Goal: Task Accomplishment & Management: Manage account settings

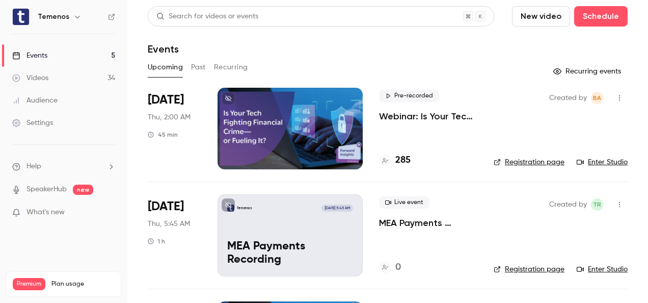
click at [196, 65] on button "Past" at bounding box center [198, 67] width 15 height 16
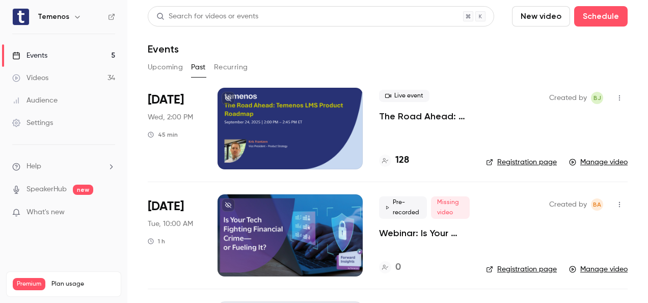
click at [415, 117] on p "The Road Ahead: Temenos LMS Product Roadmap" at bounding box center [424, 116] width 91 height 12
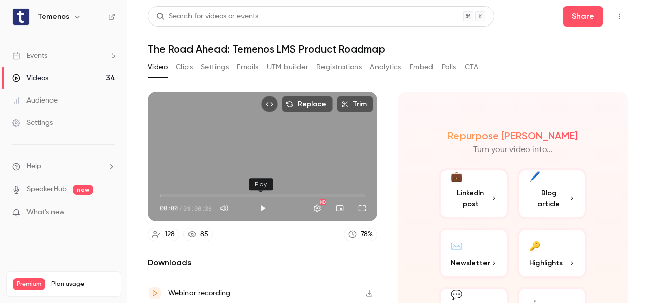
click at [260, 205] on button "Play" at bounding box center [263, 208] width 20 height 20
drag, startPoint x: 160, startPoint y: 189, endPoint x: 298, endPoint y: 187, distance: 137.5
click at [272, 194] on span "32:39" at bounding box center [270, 195] width 3 height 3
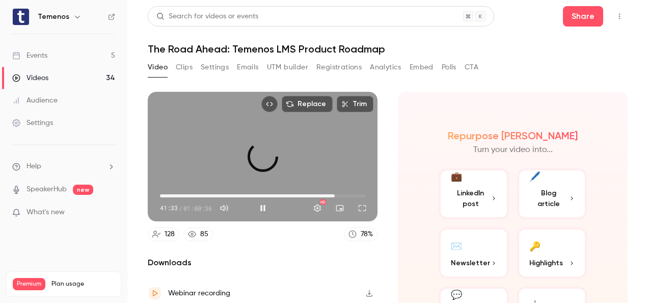
drag, startPoint x: 298, startPoint y: 190, endPoint x: 338, endPoint y: 188, distance: 39.8
click at [336, 194] on span "51:30" at bounding box center [334, 195] width 3 height 3
drag, startPoint x: 337, startPoint y: 192, endPoint x: 351, endPoint y: 192, distance: 14.3
click at [353, 194] on span "57:29" at bounding box center [354, 195] width 3 height 3
drag, startPoint x: 352, startPoint y: 193, endPoint x: 361, endPoint y: 193, distance: 8.7
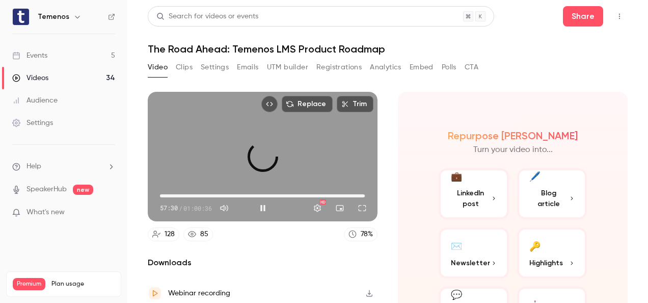
click at [363, 194] on span "01:00:24" at bounding box center [364, 195] width 3 height 3
drag, startPoint x: 361, startPoint y: 192, endPoint x: 156, endPoint y: 194, distance: 204.8
click at [158, 194] on span "00:00" at bounding box center [159, 195] width 3 height 3
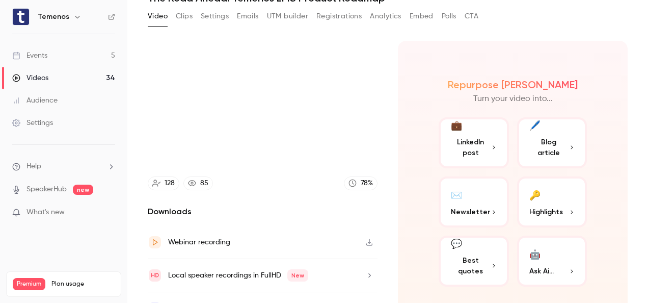
scroll to position [70, 0]
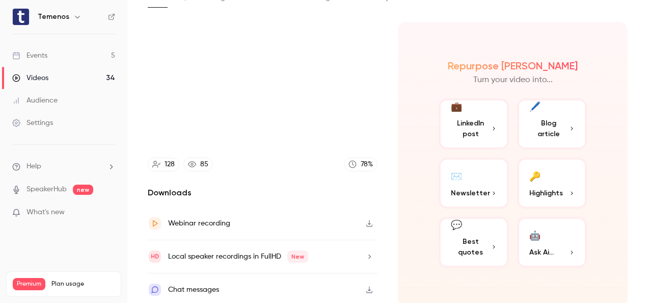
click at [365, 220] on icon "button" at bounding box center [369, 223] width 8 height 7
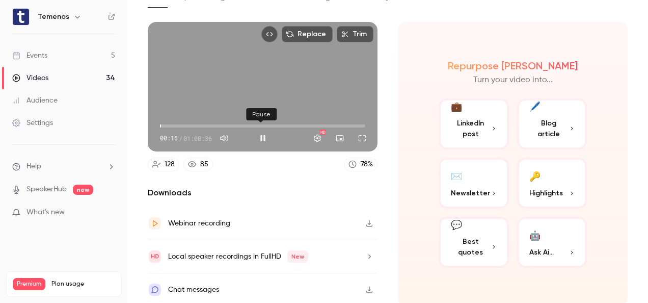
click at [261, 133] on button "Pause" at bounding box center [263, 138] width 20 height 20
click at [261, 133] on button "Play" at bounding box center [263, 138] width 20 height 20
click at [261, 133] on button "Pause" at bounding box center [263, 138] width 20 height 20
type input "****"
click at [137, 168] on main "Search for videos or events Share The Road Ahead: Temenos LMS Product Roadmap V…" at bounding box center [387, 151] width 521 height 303
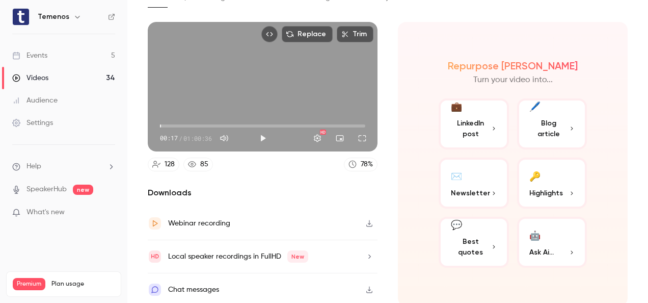
click at [214, 288] on div "Chat messages" at bounding box center [193, 289] width 51 height 12
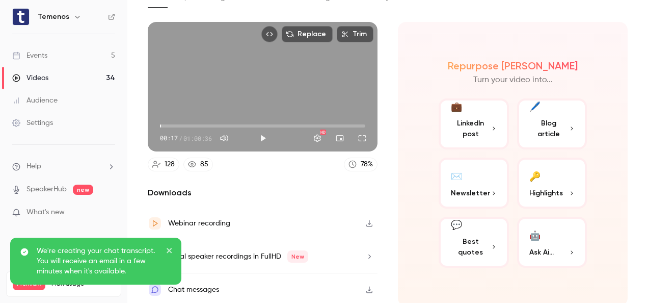
click at [170, 248] on icon "close" at bounding box center [169, 250] width 7 height 8
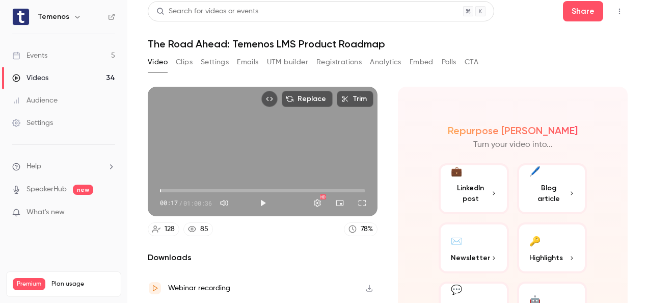
scroll to position [0, 0]
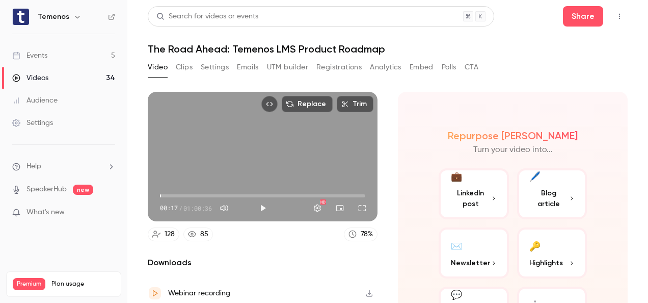
click at [331, 64] on button "Registrations" at bounding box center [338, 67] width 45 height 16
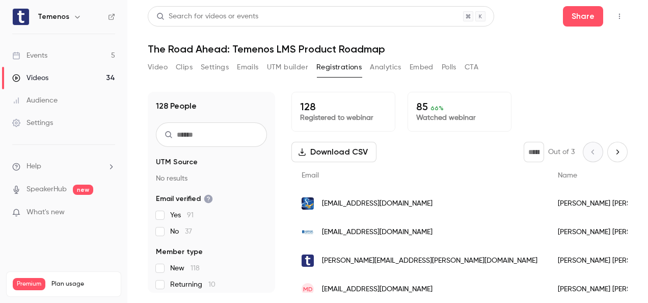
click at [337, 150] on button "Download CSV" at bounding box center [333, 152] width 85 height 20
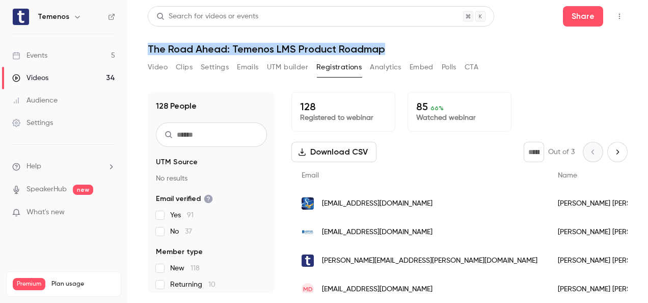
drag, startPoint x: 149, startPoint y: 48, endPoint x: 392, endPoint y: 48, distance: 243.0
click at [392, 48] on h1 "The Road Ahead: Temenos LMS Product Roadmap" at bounding box center [388, 49] width 480 height 12
copy h1 "The Road Ahead: Temenos LMS Product Roadmap"
click at [162, 67] on button "Video" at bounding box center [158, 67] width 20 height 16
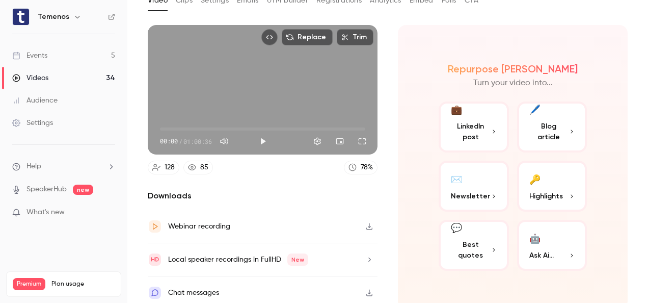
scroll to position [70, 0]
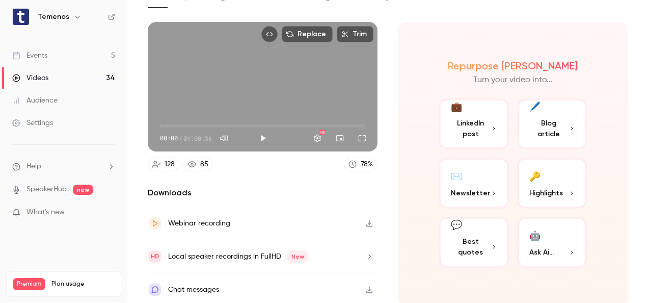
click at [365, 221] on icon "button" at bounding box center [369, 223] width 8 height 7
click at [546, 183] on button "🔑 Highlights" at bounding box center [552, 182] width 70 height 51
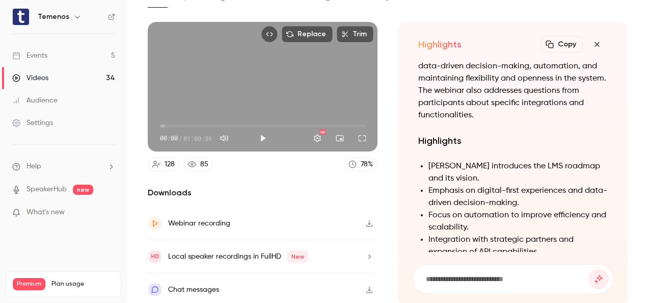
scroll to position [-563, 0]
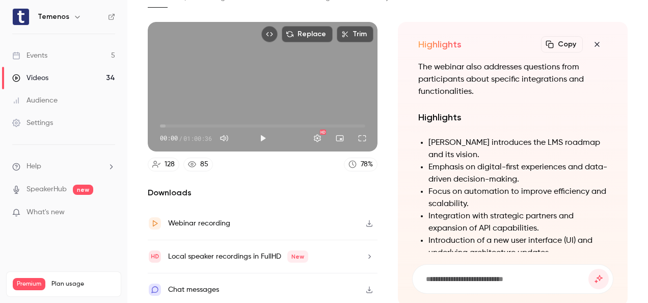
click at [552, 44] on button "Copy" at bounding box center [562, 44] width 42 height 16
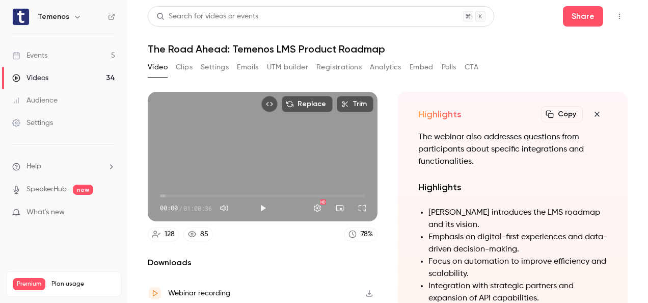
scroll to position [0, 0]
click at [159, 67] on button "Video" at bounding box center [158, 67] width 20 height 16
click at [180, 68] on button "Clips" at bounding box center [184, 67] width 17 height 16
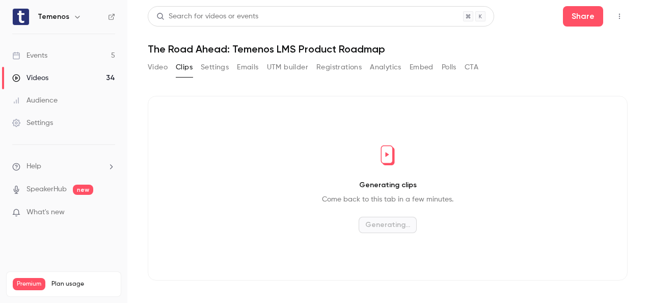
click at [212, 66] on button "Settings" at bounding box center [215, 67] width 28 height 16
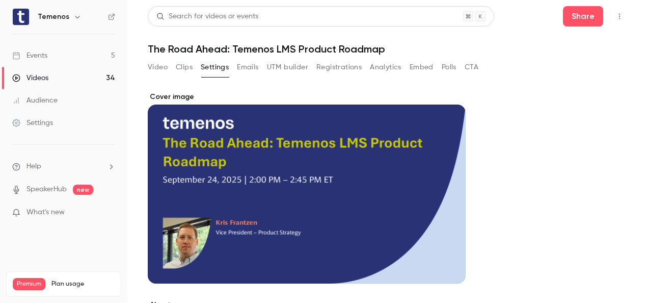
click at [389, 72] on button "Analytics" at bounding box center [386, 67] width 32 height 16
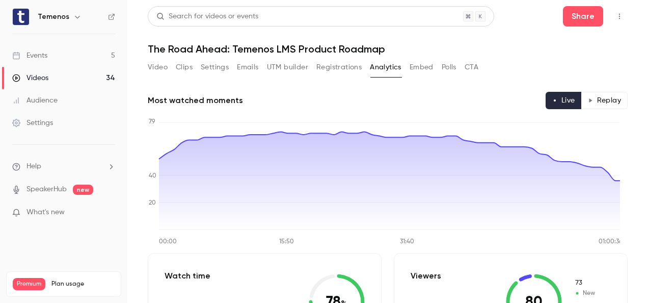
click at [471, 66] on button "CTA" at bounding box center [472, 67] width 14 height 16
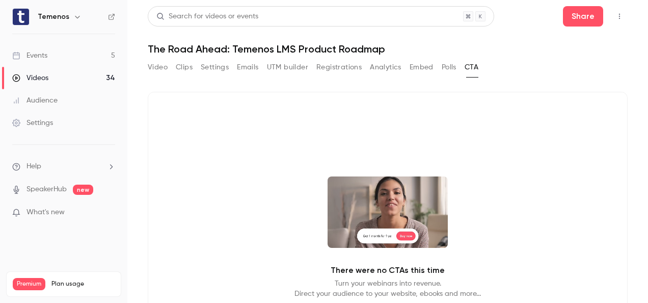
click at [158, 72] on button "Video" at bounding box center [158, 67] width 20 height 16
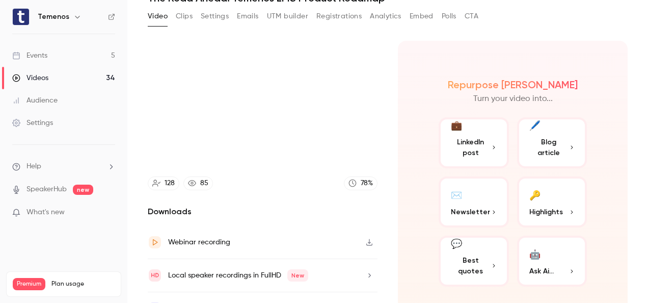
scroll to position [70, 0]
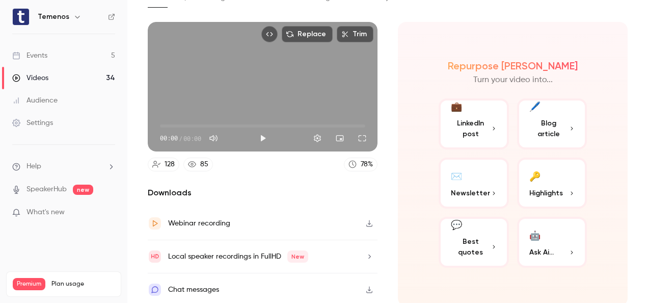
click at [472, 187] on span "Newsletter" at bounding box center [470, 192] width 39 height 11
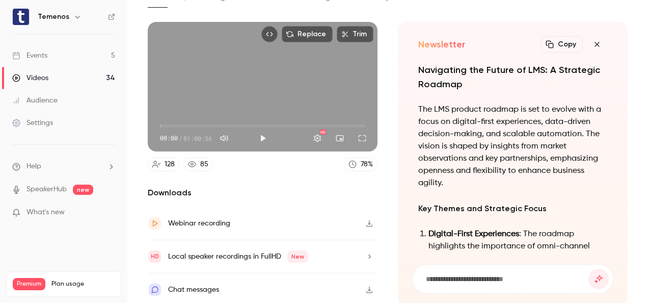
scroll to position [-1173, 0]
click at [555, 45] on button "Copy" at bounding box center [562, 44] width 42 height 16
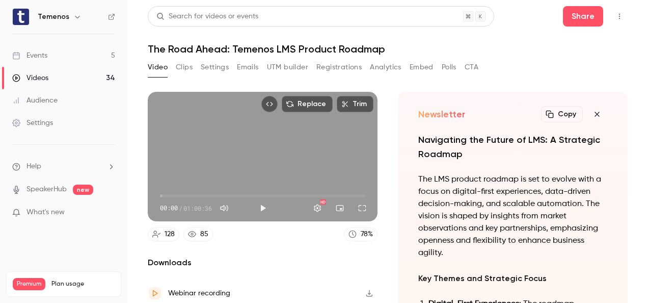
click at [151, 64] on button "Video" at bounding box center [158, 67] width 20 height 16
click at [475, 67] on button "CTA" at bounding box center [472, 67] width 14 height 16
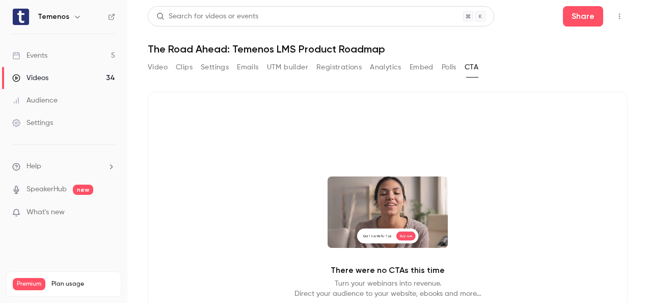
click at [154, 66] on button "Video" at bounding box center [158, 67] width 20 height 16
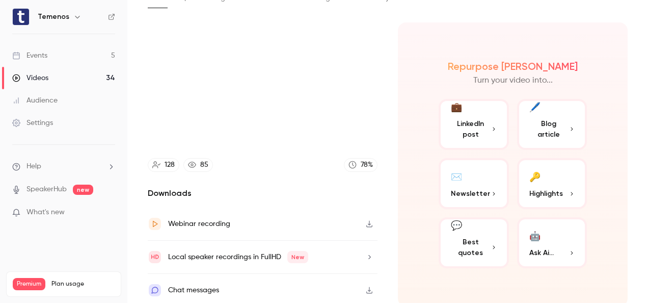
scroll to position [70, 0]
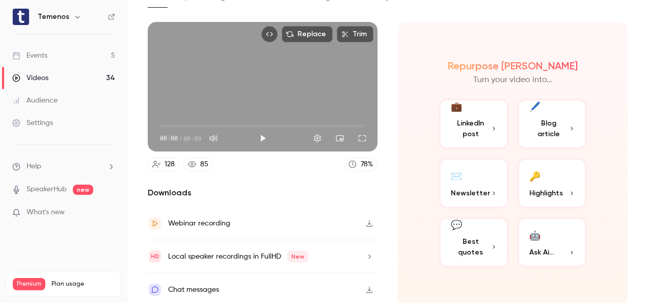
click at [536, 124] on span "Blog article" at bounding box center [549, 128] width 40 height 21
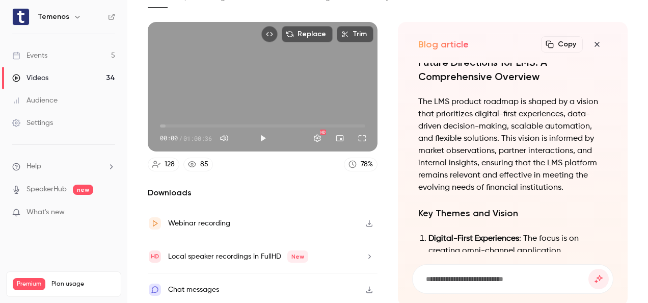
scroll to position [-1509, 0]
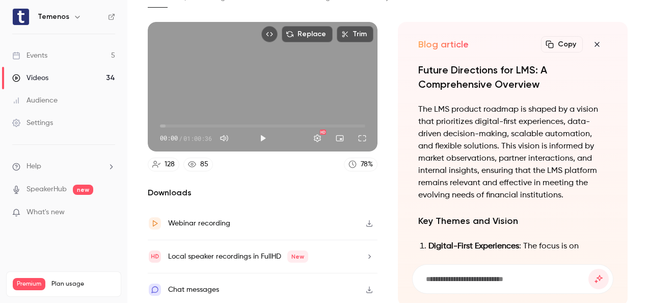
click at [550, 47] on button "Copy" at bounding box center [562, 44] width 42 height 16
